Goal: Navigation & Orientation: Find specific page/section

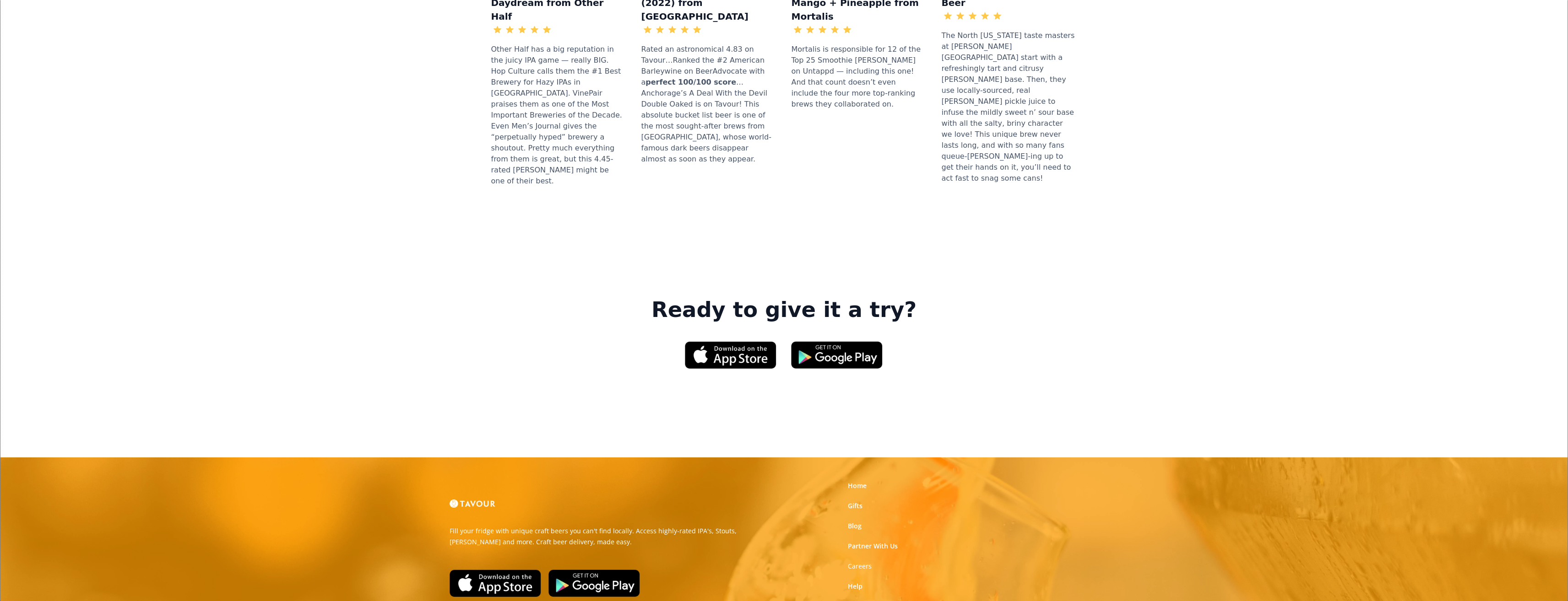
scroll to position [1220, 0]
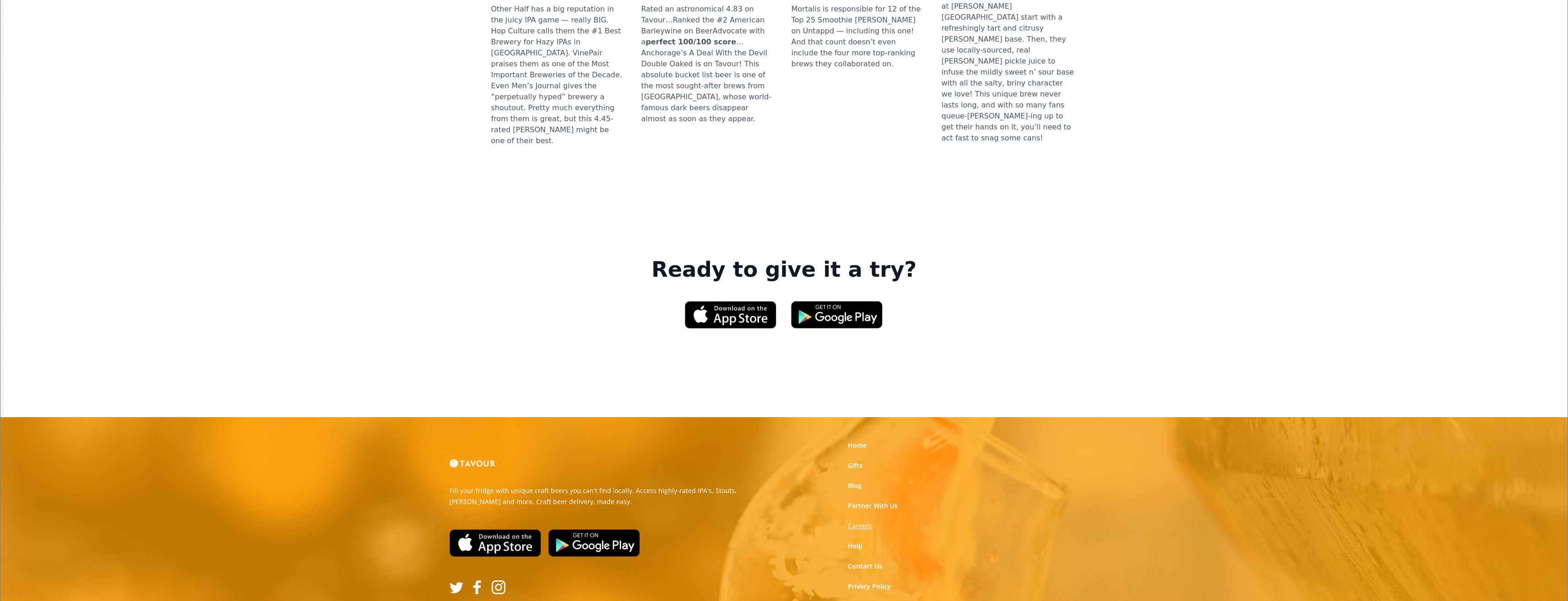
click at [861, 521] on strong "Careers" at bounding box center [859, 526] width 24 height 9
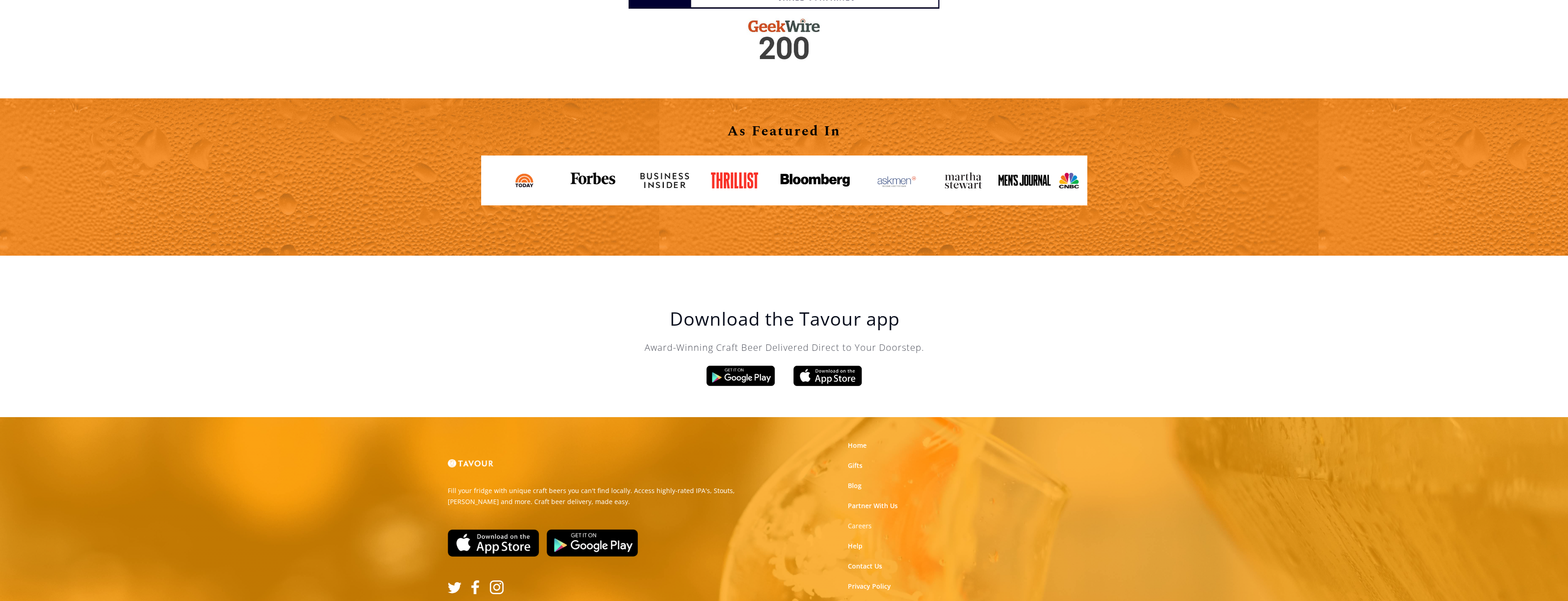
scroll to position [1502, 0]
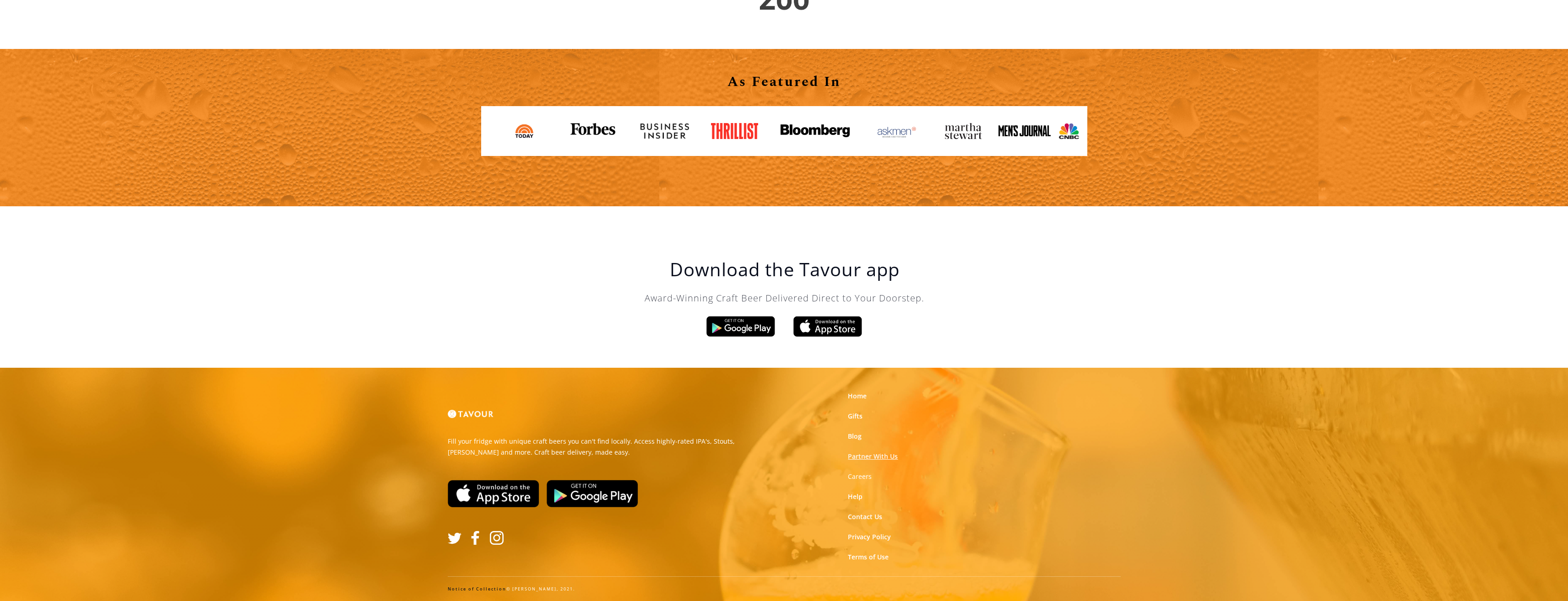
click at [853, 455] on link "Partner With Us" at bounding box center [873, 456] width 50 height 9
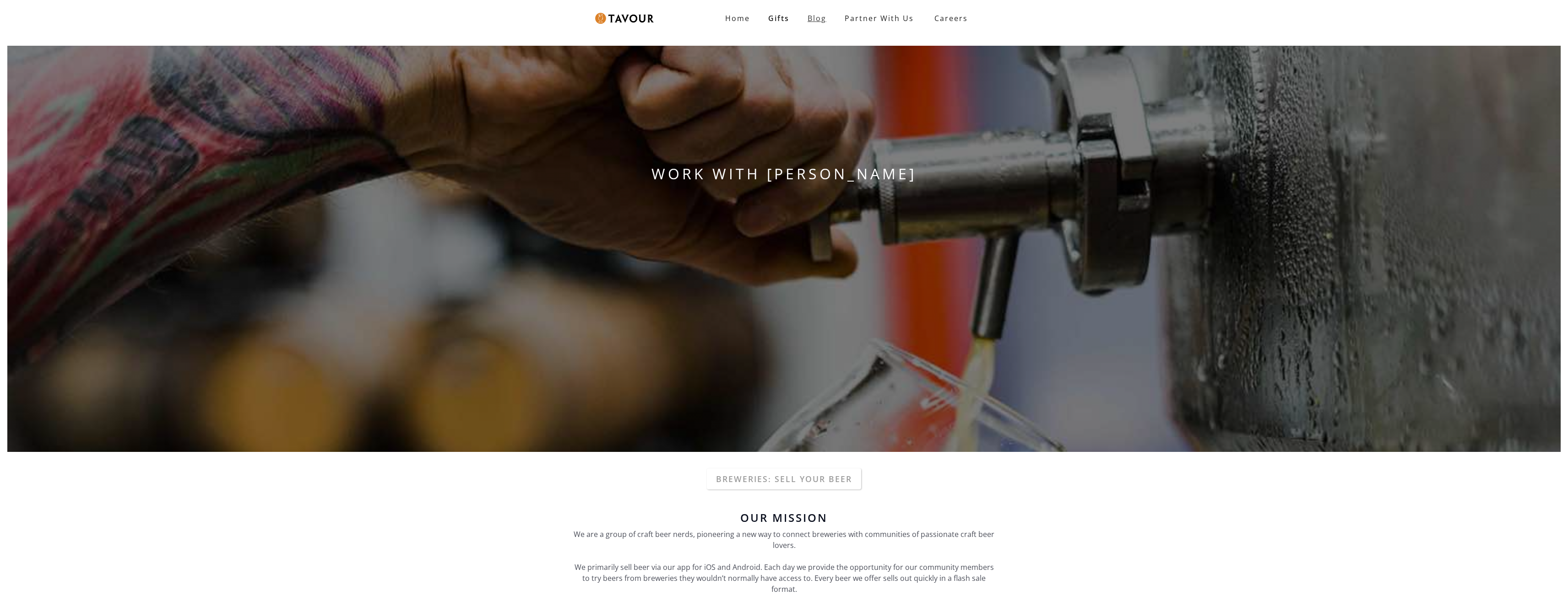
click at [806, 20] on link "Blog" at bounding box center [817, 18] width 37 height 18
